Goal: Browse casually: Explore the website without a specific task or goal

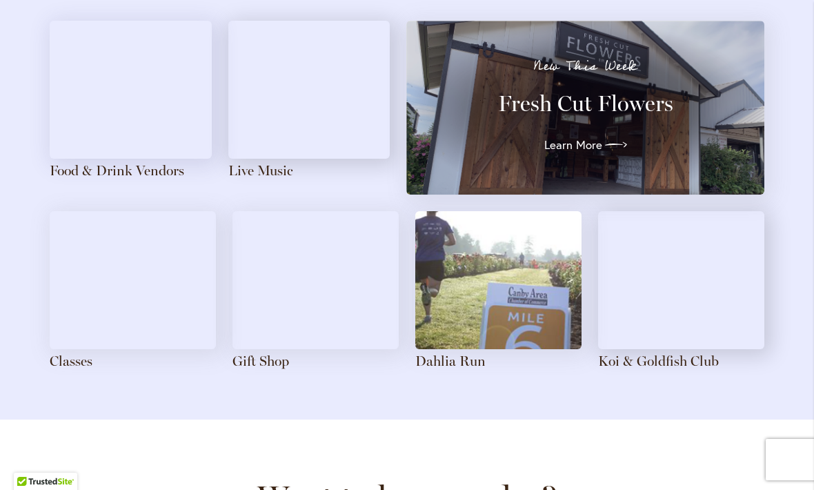
scroll to position [1567, 0]
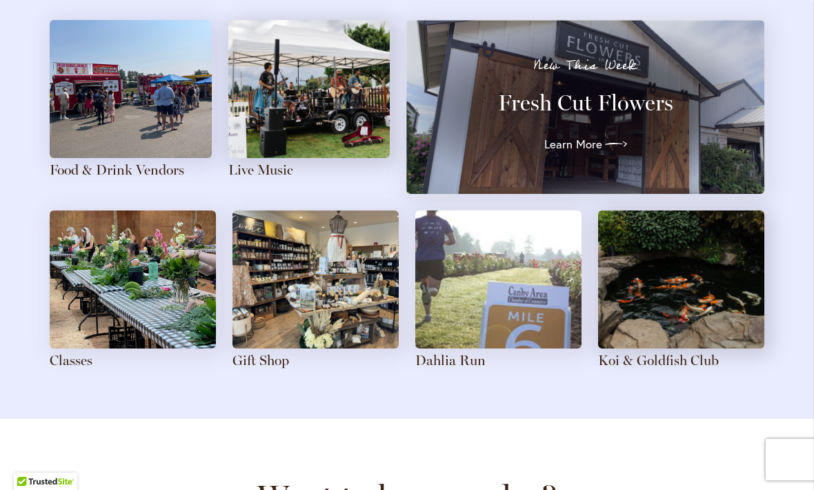
click at [320, 293] on img at bounding box center [316, 279] width 166 height 138
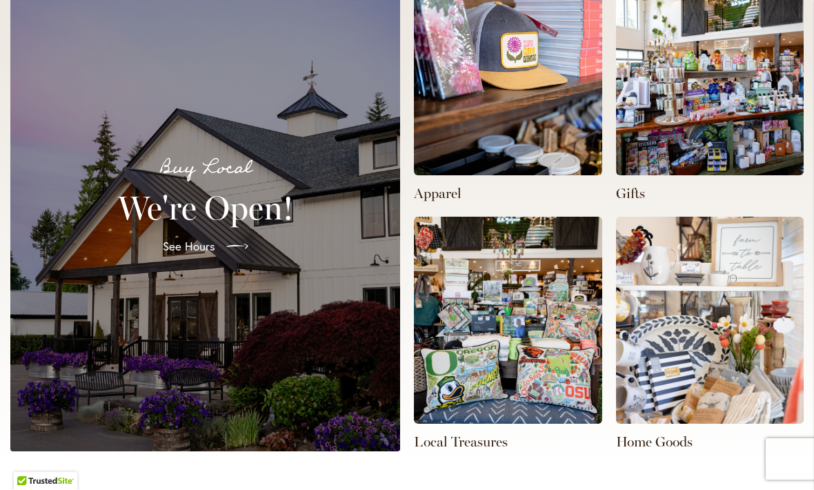
scroll to position [0, 538]
click at [513, 140] on img at bounding box center [508, 72] width 188 height 207
click at [449, 184] on p "Apparel" at bounding box center [508, 193] width 188 height 19
click at [496, 90] on img at bounding box center [508, 72] width 188 height 207
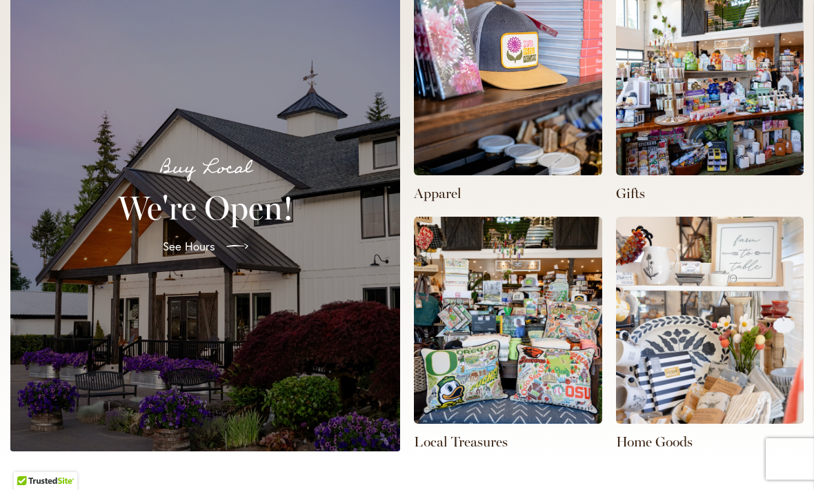
click at [518, 321] on img at bounding box center [508, 320] width 188 height 207
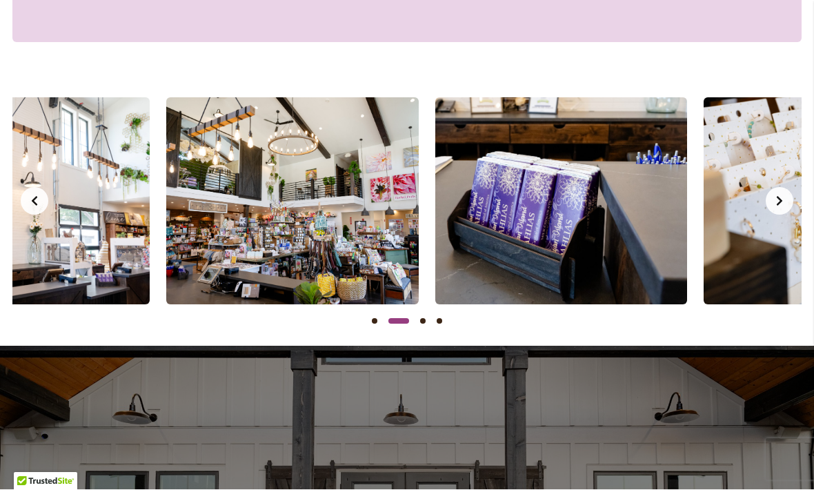
scroll to position [0, 268]
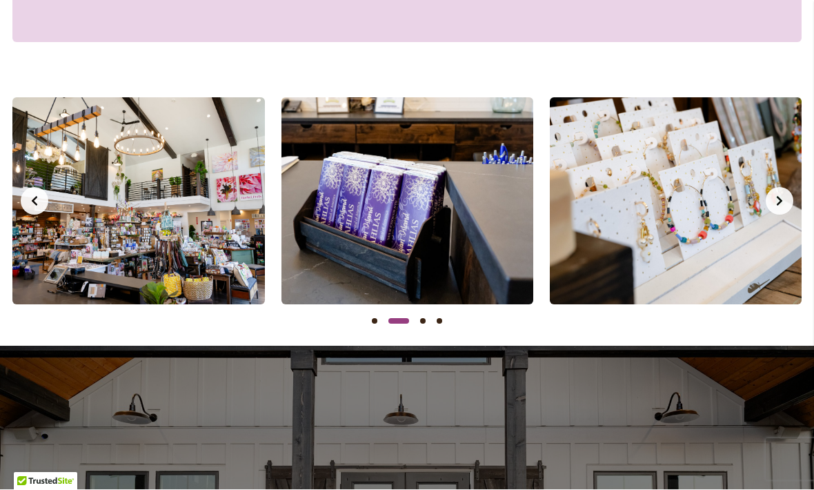
click at [774, 196] on icon "Next slide" at bounding box center [779, 201] width 11 height 11
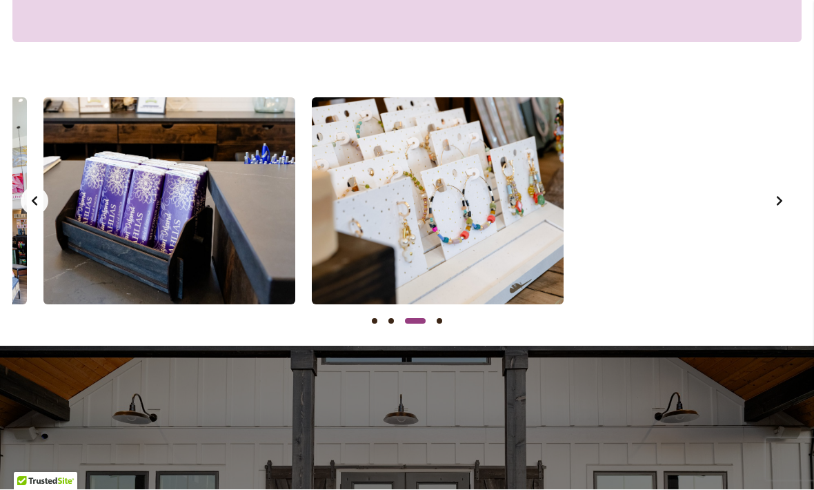
scroll to position [0, 538]
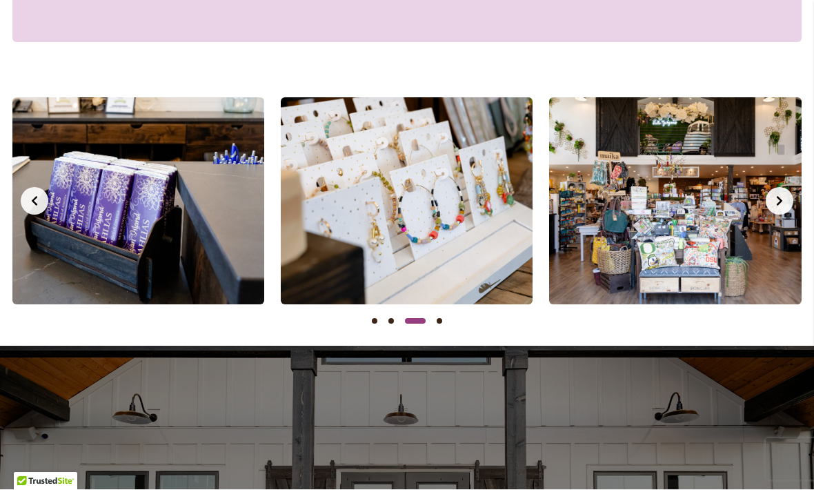
click at [694, 259] on img at bounding box center [675, 201] width 252 height 207
click at [775, 196] on icon "Next slide" at bounding box center [779, 201] width 11 height 11
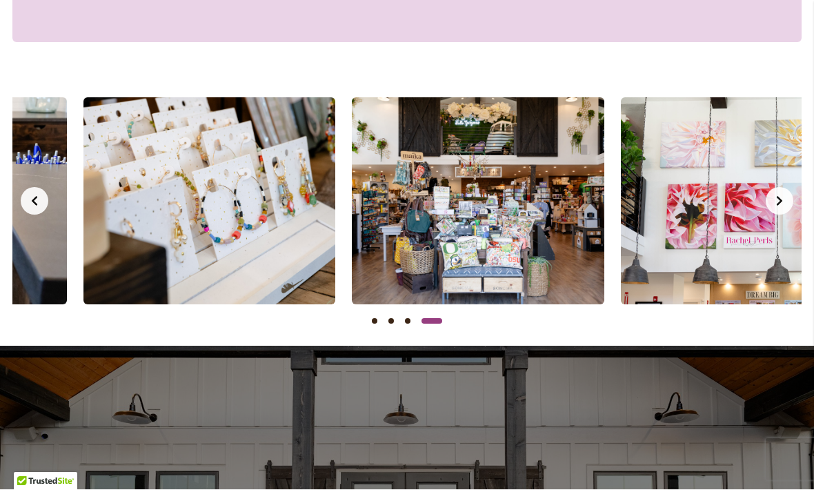
scroll to position [0, 806]
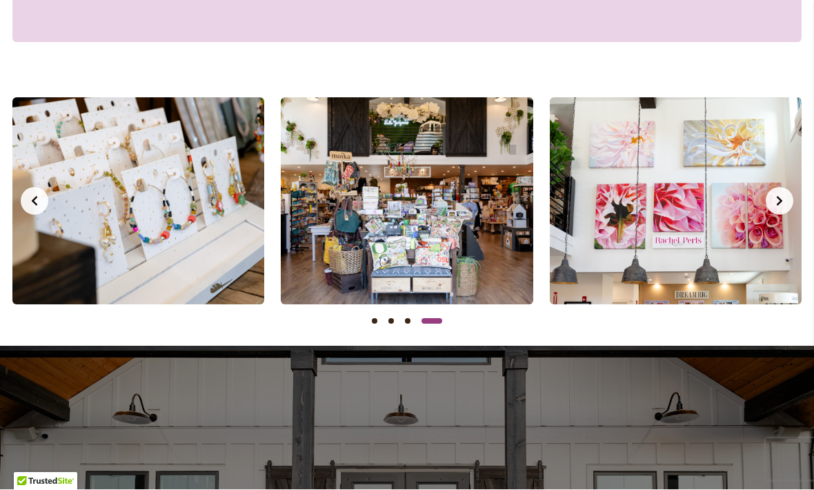
click at [776, 198] on icon "Next slide" at bounding box center [779, 201] width 11 height 11
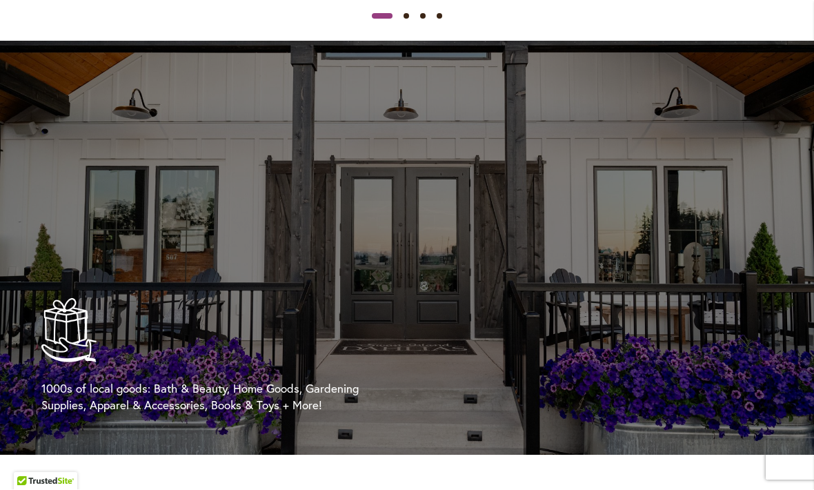
scroll to position [1618, 0]
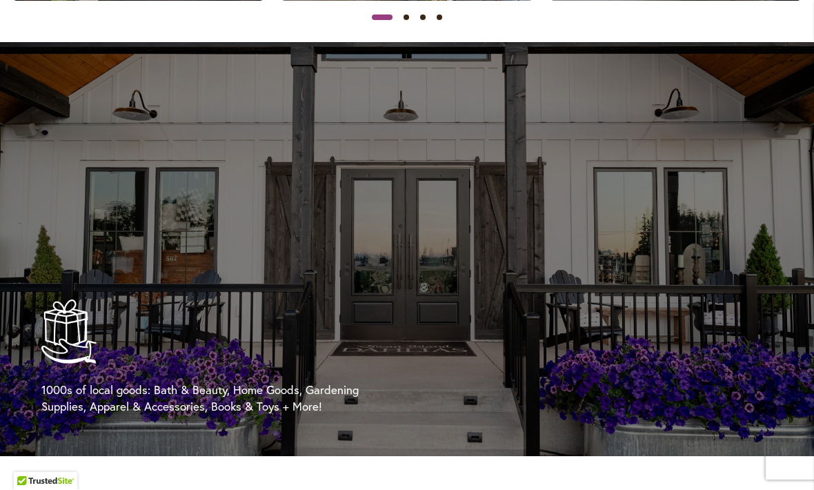
click at [531, 346] on img at bounding box center [407, 250] width 814 height 414
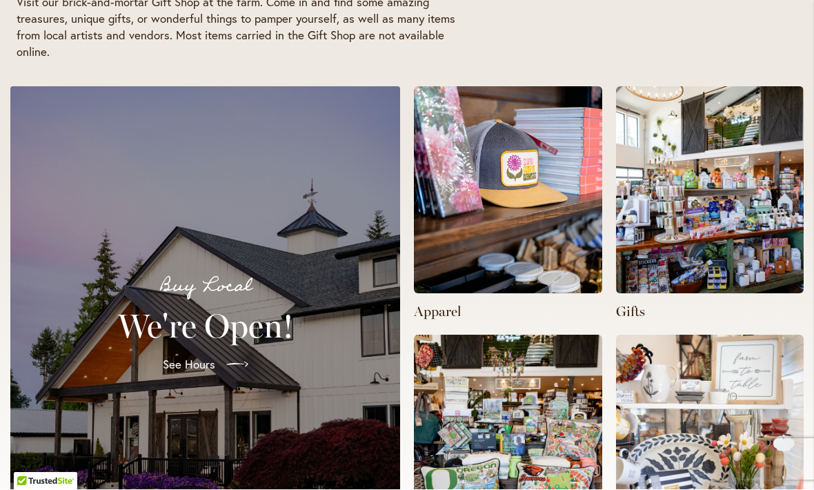
scroll to position [0, 268]
click at [308, 311] on h2 "We're Open!" at bounding box center [205, 326] width 357 height 39
click at [685, 235] on img at bounding box center [710, 190] width 188 height 207
click at [706, 213] on img at bounding box center [710, 190] width 188 height 207
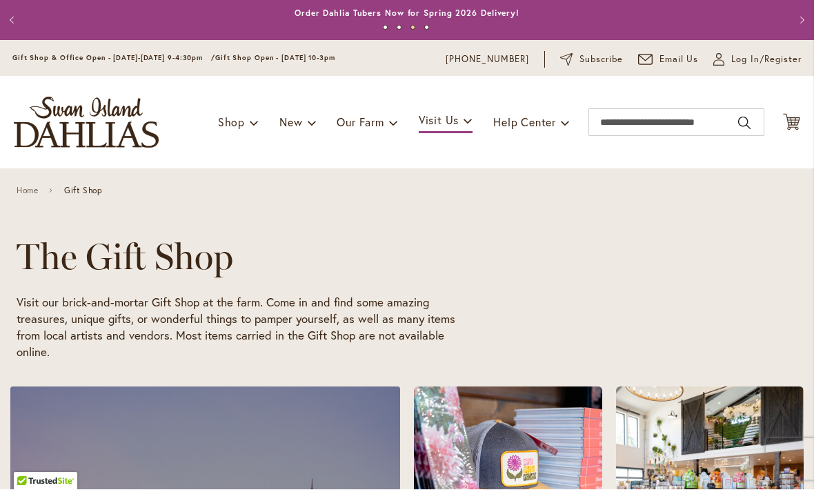
scroll to position [0, 806]
